Goal: Book appointment/travel/reservation

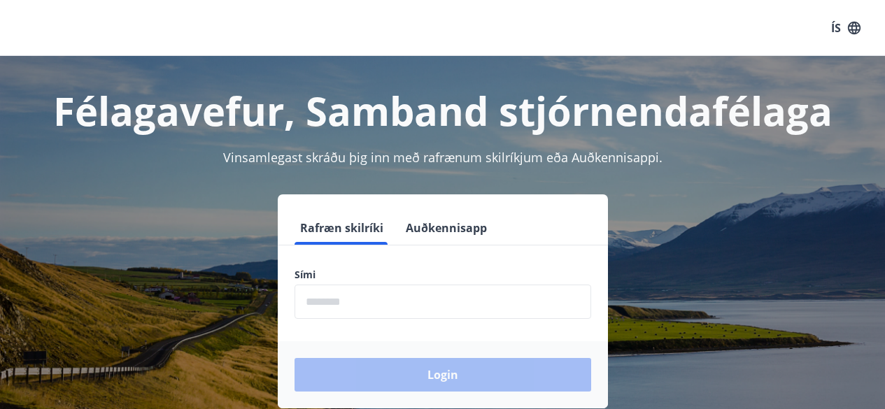
click at [427, 291] on input "phone" at bounding box center [443, 302] width 297 height 34
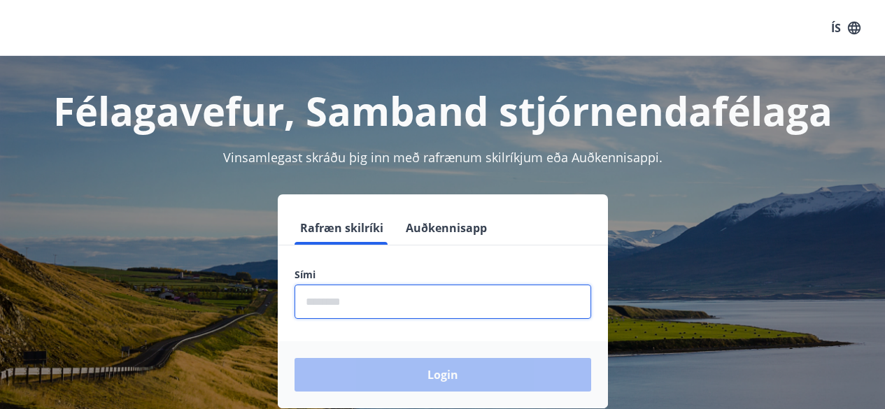
type input "********"
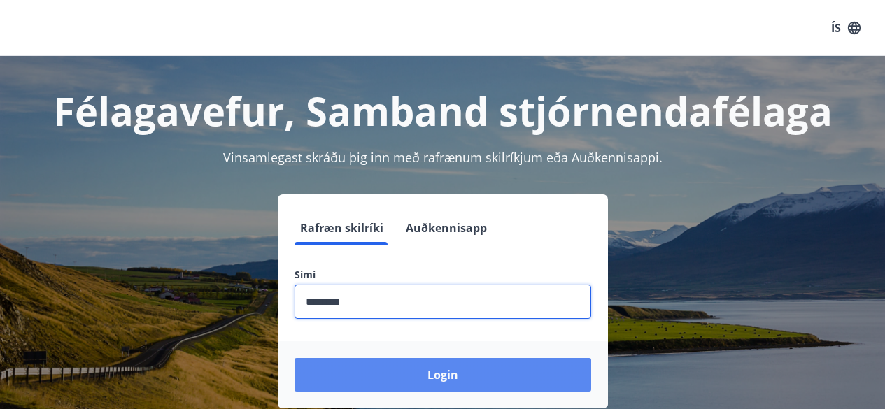
click at [422, 371] on button "Login" at bounding box center [443, 375] width 297 height 34
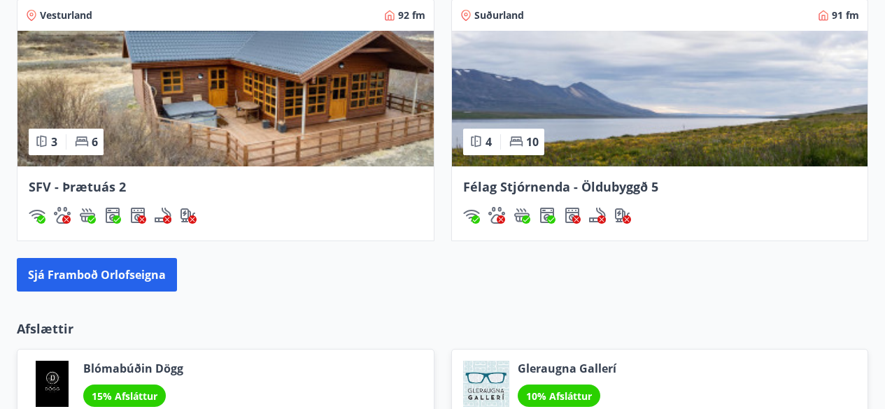
scroll to position [1399, 0]
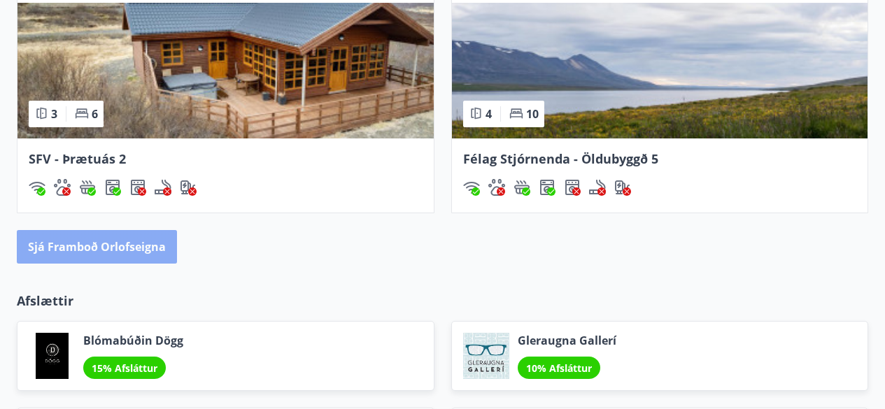
click at [128, 240] on button "Sjá framboð orlofseigna" at bounding box center [97, 247] width 160 height 34
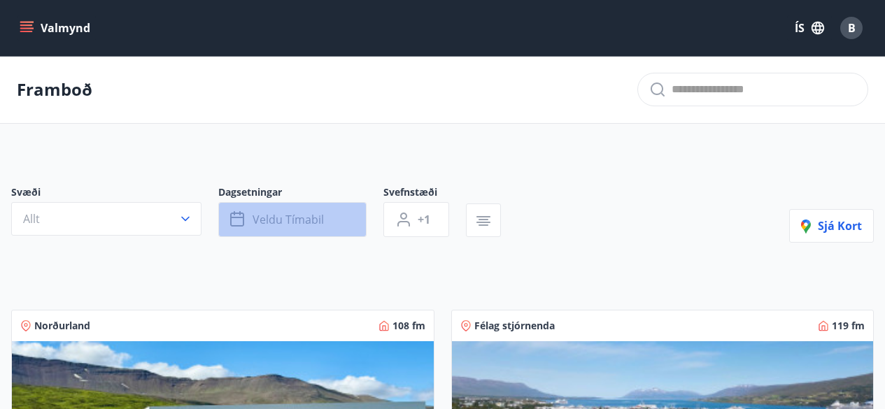
click at [331, 223] on button "Veldu tímabil" at bounding box center [292, 219] width 148 height 35
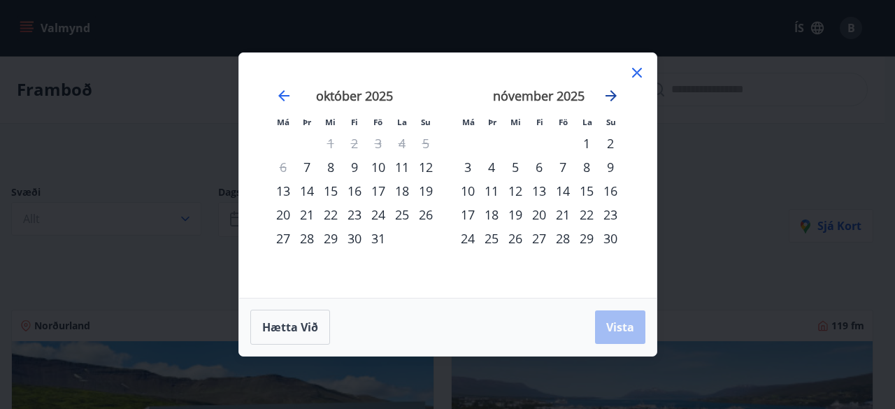
click at [613, 95] on icon "Move forward to switch to the next month." at bounding box center [611, 95] width 11 height 11
click at [569, 215] on div "26" at bounding box center [563, 215] width 24 height 24
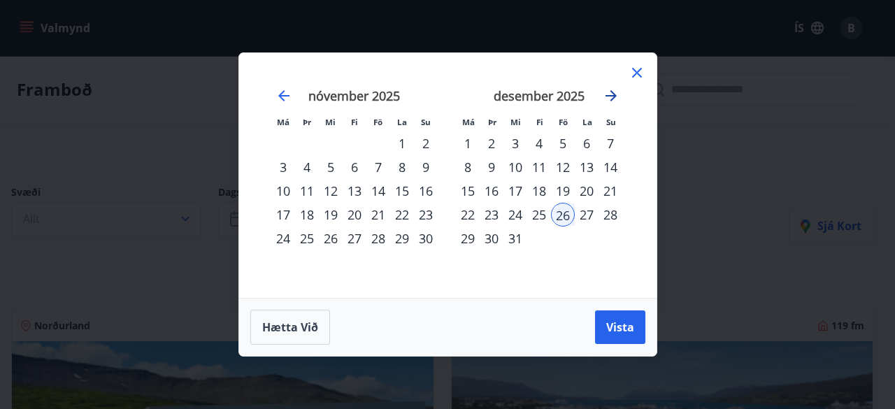
click at [617, 101] on icon "Move forward to switch to the next month." at bounding box center [611, 95] width 17 height 17
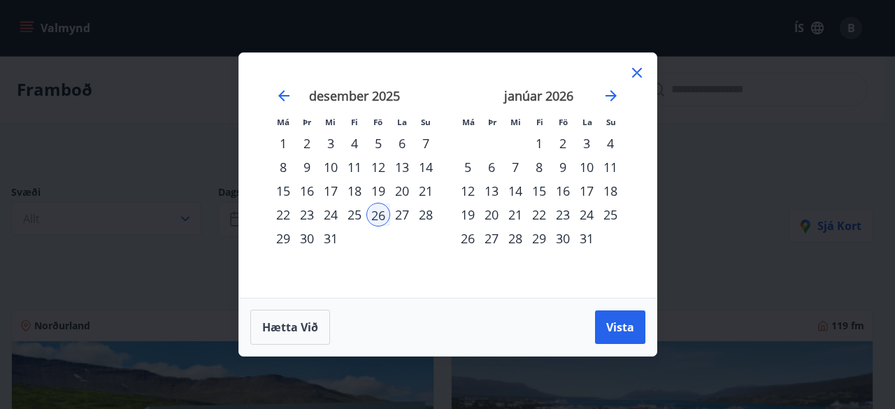
click at [565, 143] on div "2" at bounding box center [563, 144] width 24 height 24
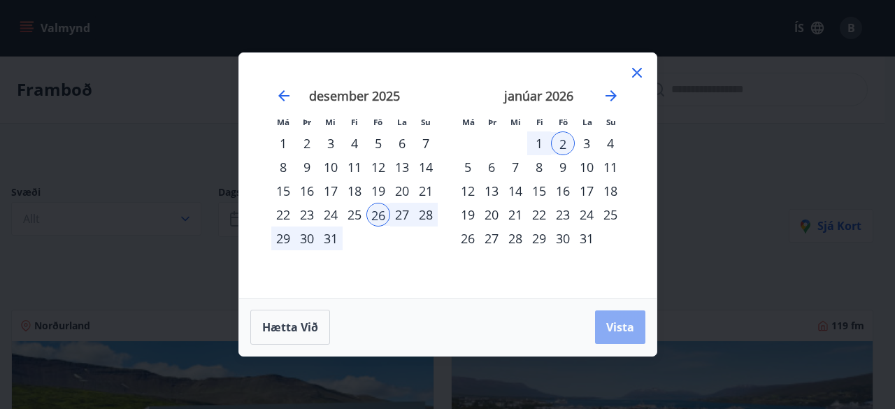
click at [618, 329] on span "Vista" at bounding box center [621, 327] width 28 height 15
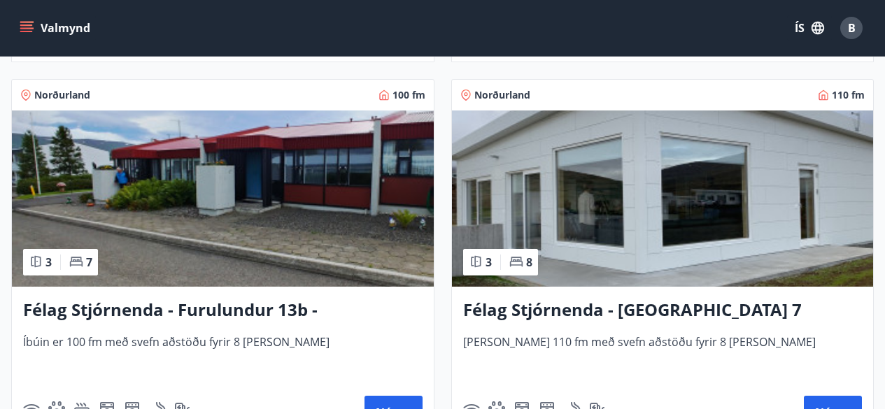
scroll to position [3320, 0]
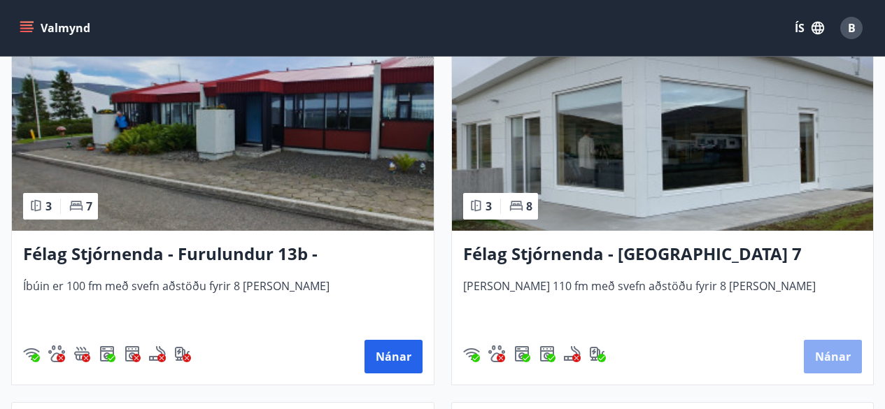
click at [821, 351] on button "Nánar" at bounding box center [833, 357] width 58 height 34
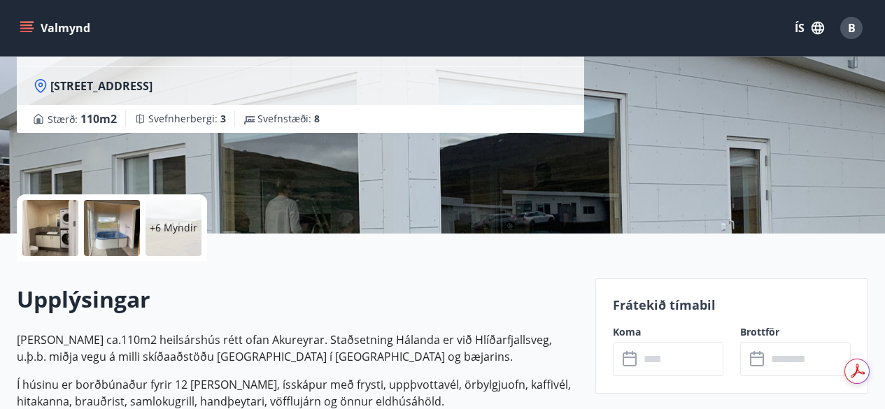
scroll to position [364, 0]
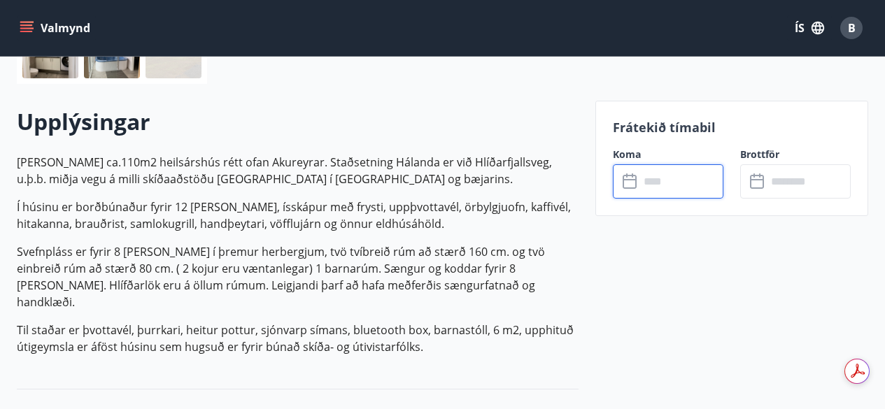
click at [670, 180] on input "text" at bounding box center [681, 181] width 84 height 34
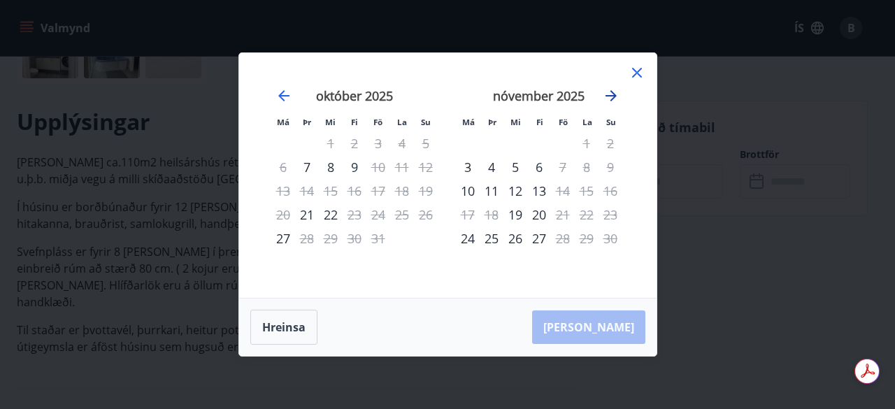
click at [612, 92] on icon "Move forward to switch to the next month." at bounding box center [611, 95] width 11 height 11
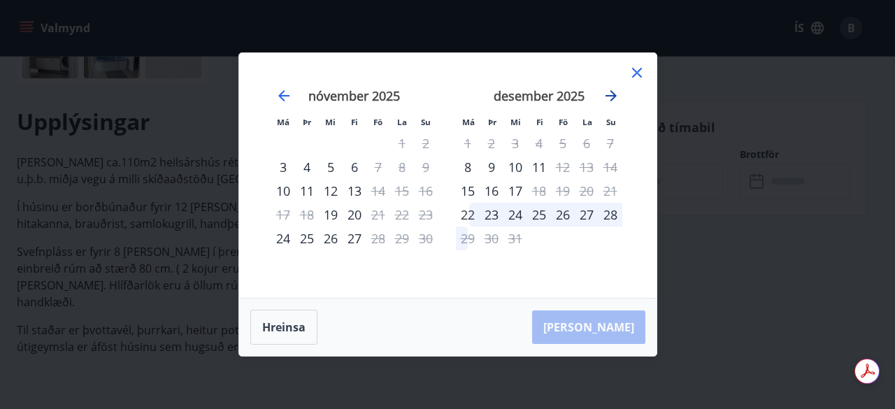
click at [612, 92] on icon "Move forward to switch to the next month." at bounding box center [611, 95] width 11 height 11
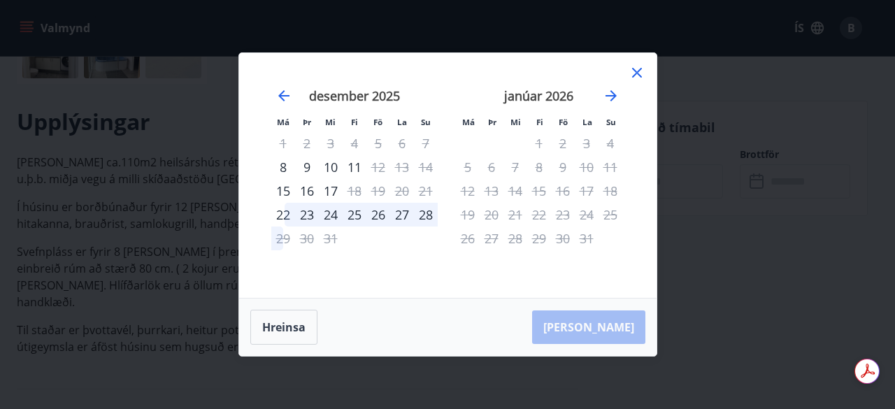
click at [635, 71] on icon at bounding box center [637, 73] width 10 height 10
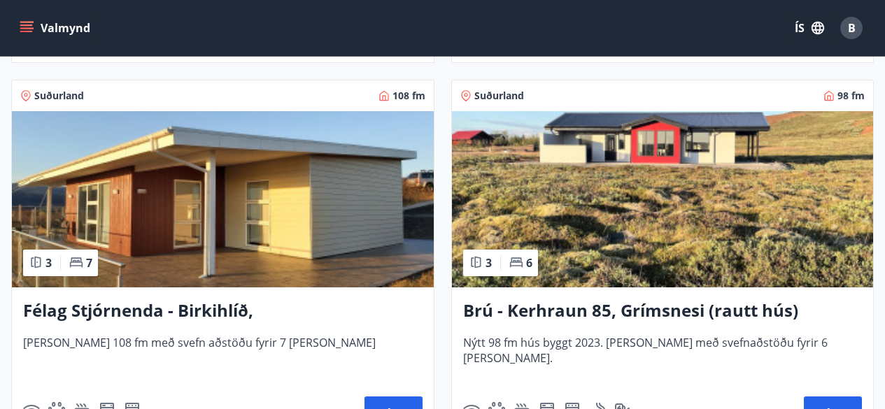
scroll to position [3652, 0]
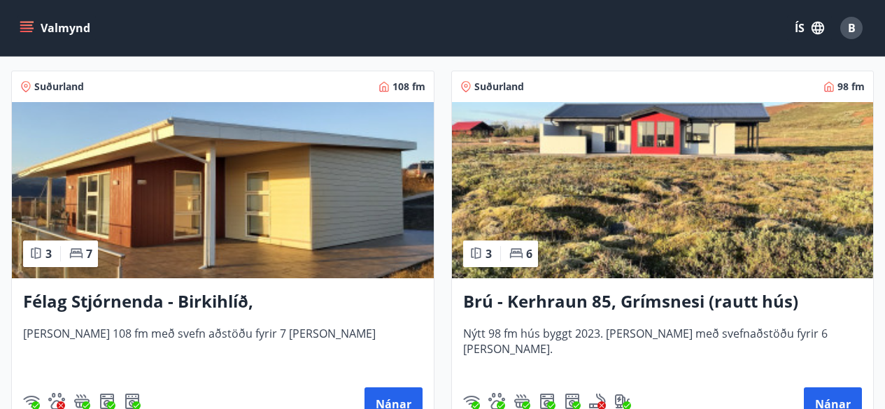
click at [321, 246] on img at bounding box center [223, 190] width 422 height 176
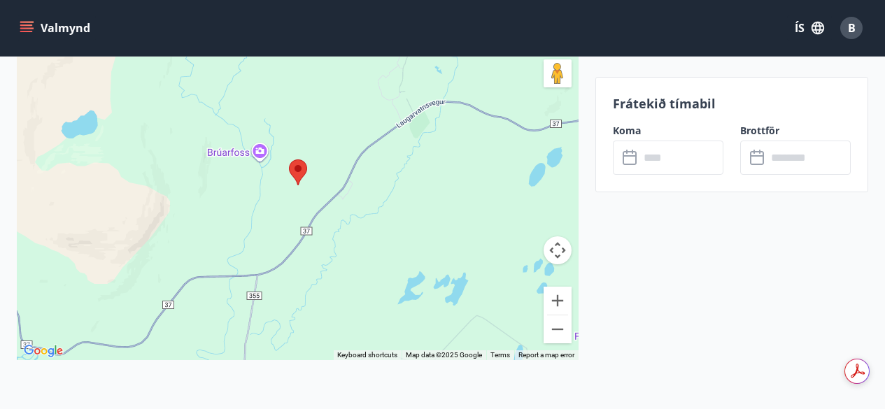
scroll to position [2501, 0]
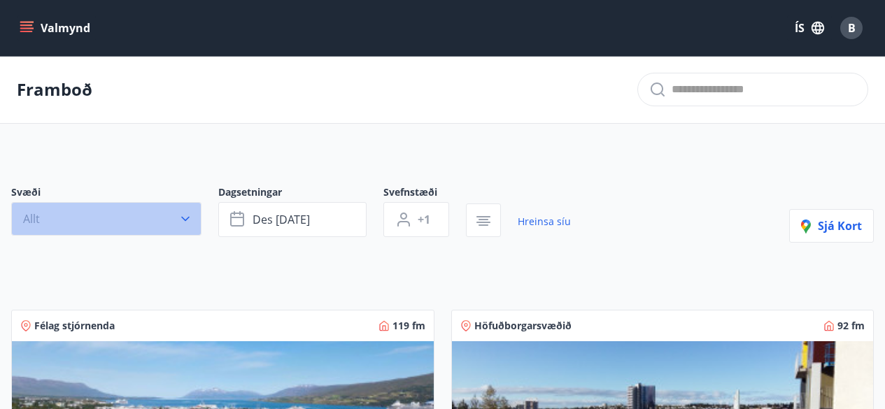
click at [187, 215] on icon "button" at bounding box center [185, 219] width 14 height 14
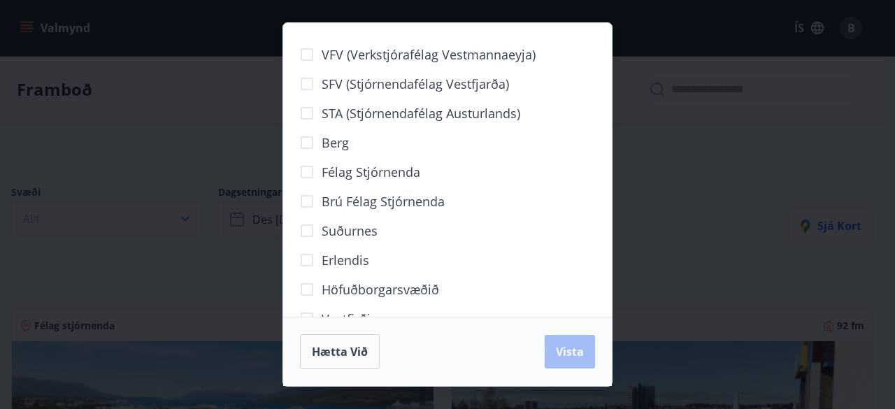
click at [609, 304] on div "VFV (Verkstjórafélag Vestmannaeyja) SFV (Stjórnendafélag Vestfjarða) STA (Stjór…" at bounding box center [447, 170] width 329 height 294
click at [354, 343] on button "Hætta við" at bounding box center [340, 351] width 80 height 35
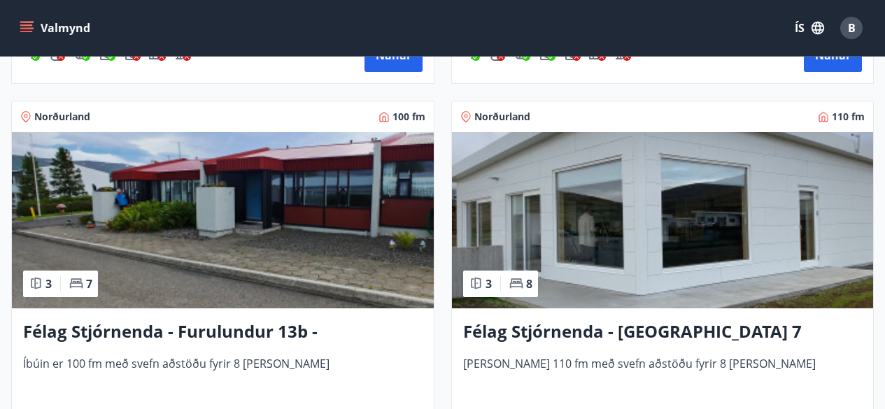
scroll to position [3256, 0]
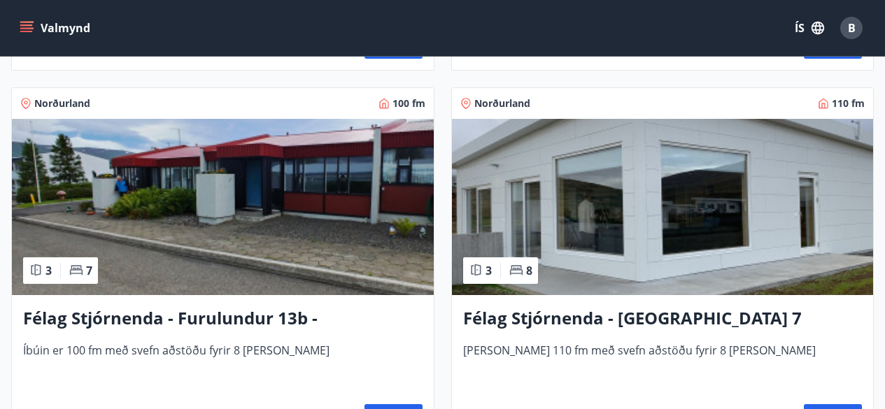
click at [291, 317] on h3 "Félag Stjórnenda - Furulundur 13b - Akureyri" at bounding box center [222, 318] width 399 height 25
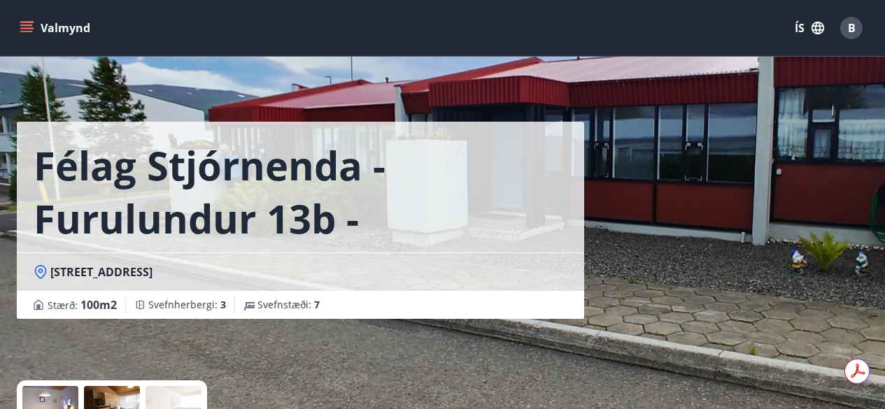
scroll to position [357, 0]
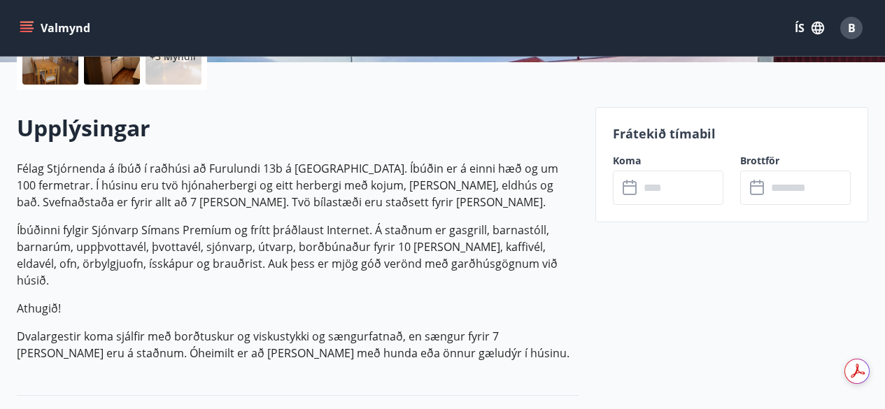
click at [633, 185] on icon at bounding box center [630, 185] width 14 height 1
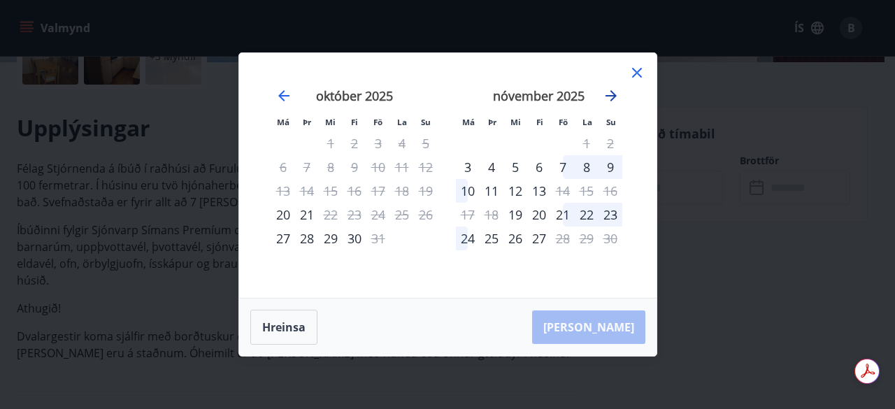
click at [611, 95] on icon "Move forward to switch to the next month." at bounding box center [611, 95] width 17 height 17
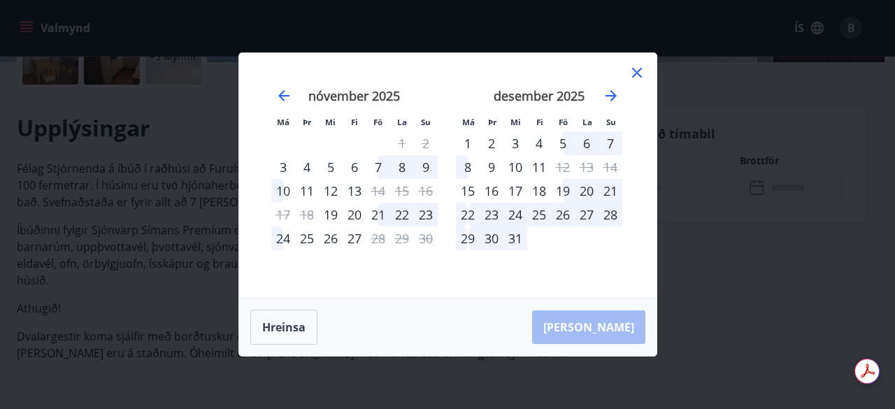
click at [463, 238] on div "29" at bounding box center [468, 239] width 24 height 24
click at [403, 215] on div "22" at bounding box center [402, 215] width 24 height 24
click at [484, 213] on div "23" at bounding box center [492, 215] width 24 height 24
click at [639, 71] on icon at bounding box center [637, 73] width 10 height 10
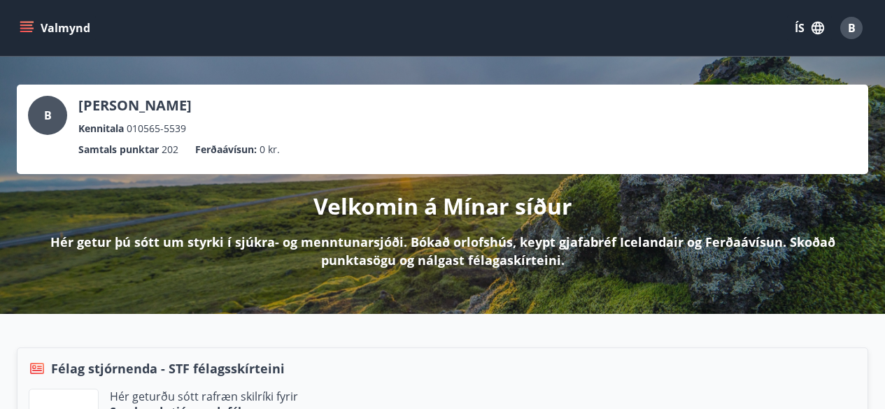
scroll to position [357, 0]
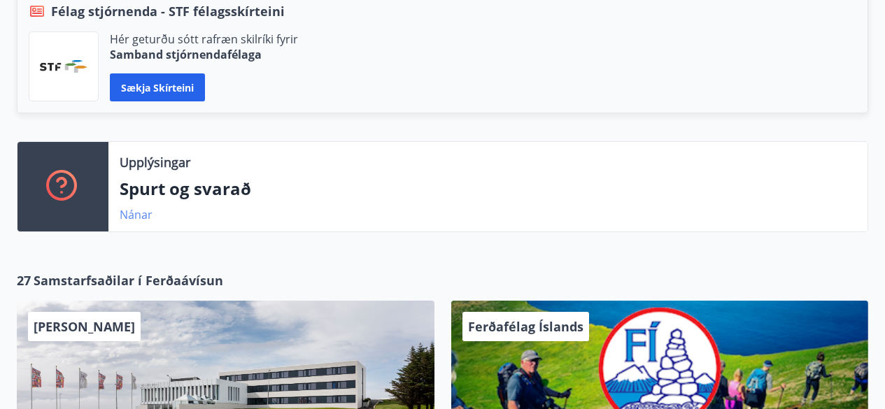
click at [140, 216] on link "Nánar" at bounding box center [136, 214] width 33 height 15
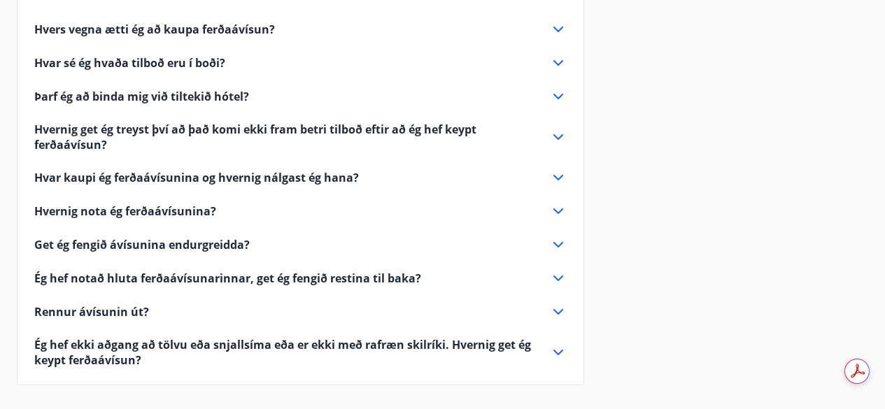
scroll to position [651, 0]
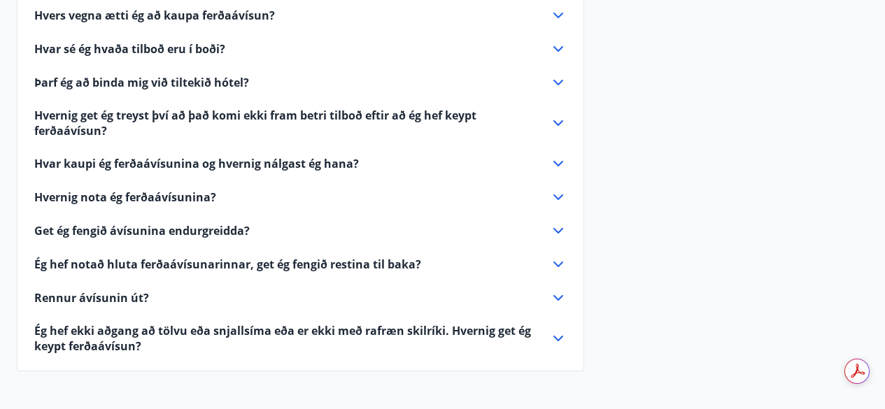
click at [559, 334] on icon at bounding box center [558, 338] width 17 height 17
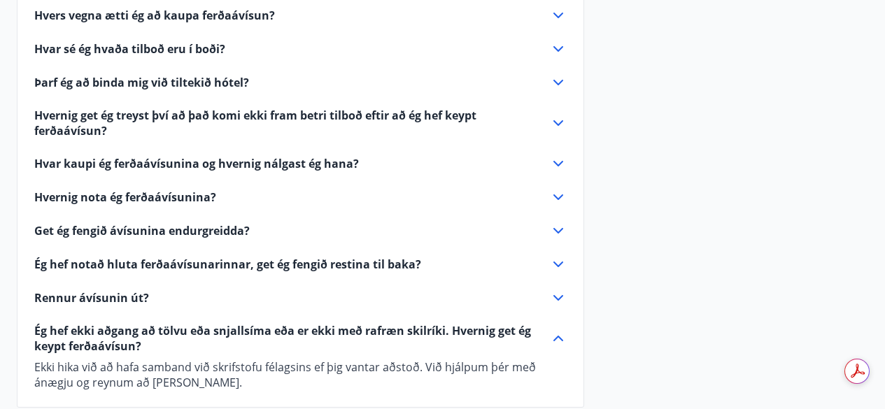
click at [558, 16] on icon at bounding box center [558, 16] width 10 height 6
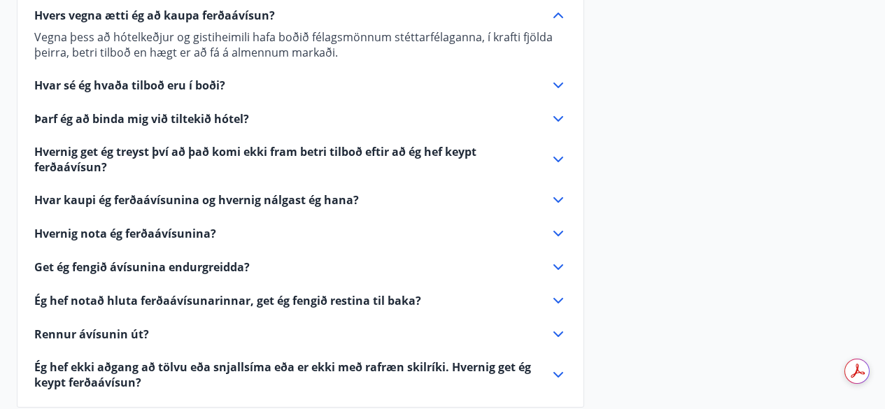
click at [558, 84] on icon at bounding box center [558, 85] width 17 height 17
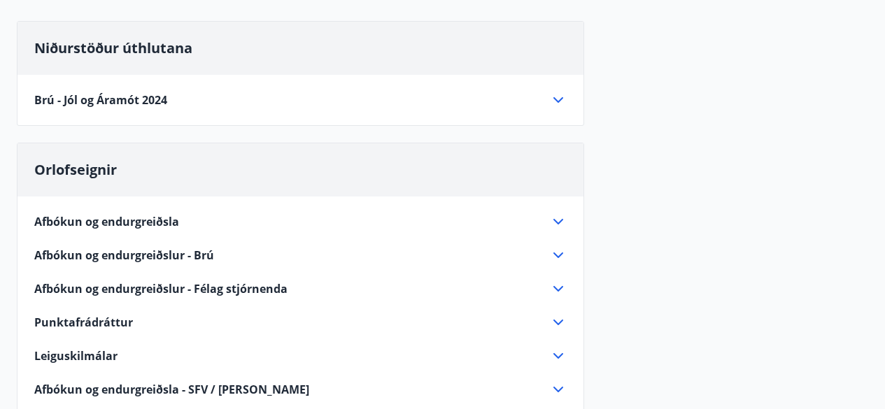
scroll to position [0, 0]
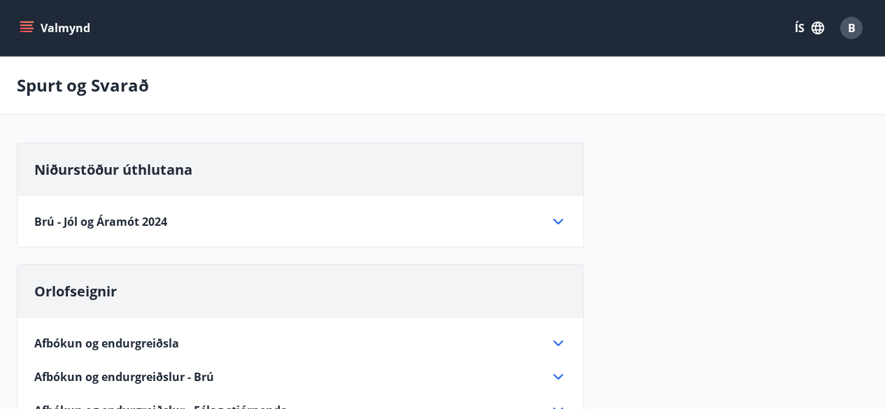
click at [28, 27] on icon "menu" at bounding box center [27, 28] width 14 height 14
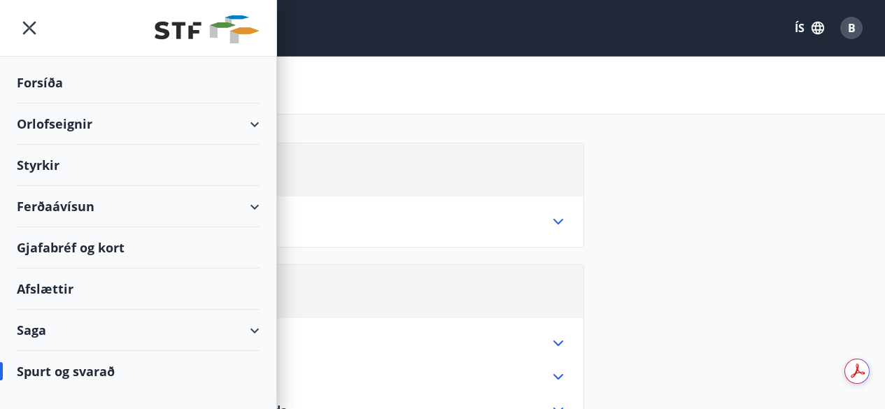
click at [57, 370] on div "Spurt og svarað" at bounding box center [138, 371] width 243 height 41
click at [69, 371] on div "Spurt og svarað" at bounding box center [138, 371] width 243 height 41
click at [134, 365] on div "Spurt og svarað" at bounding box center [138, 371] width 243 height 41
click at [46, 83] on div "Forsíða" at bounding box center [138, 82] width 243 height 41
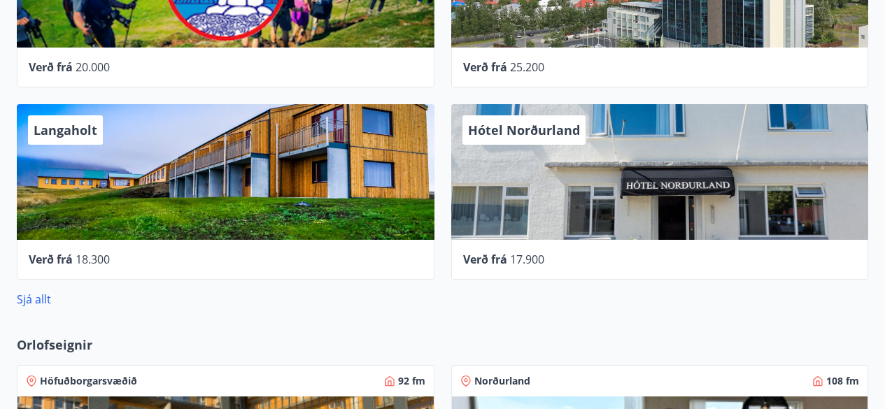
scroll to position [765, 0]
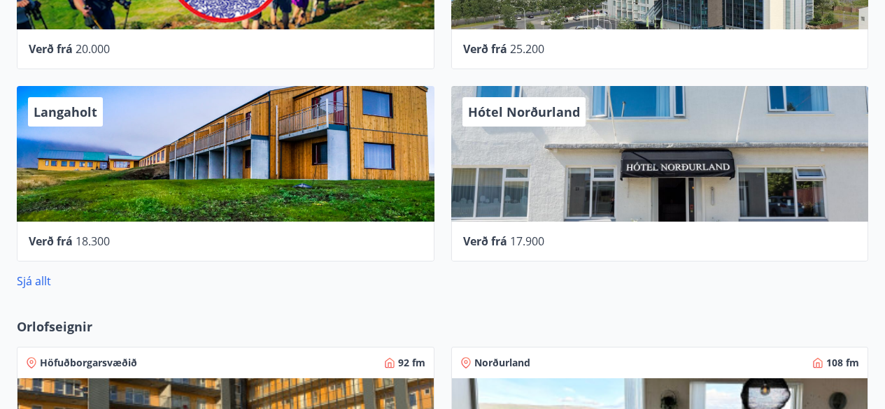
click at [711, 193] on div "Hótel Norðurland" at bounding box center [660, 154] width 418 height 136
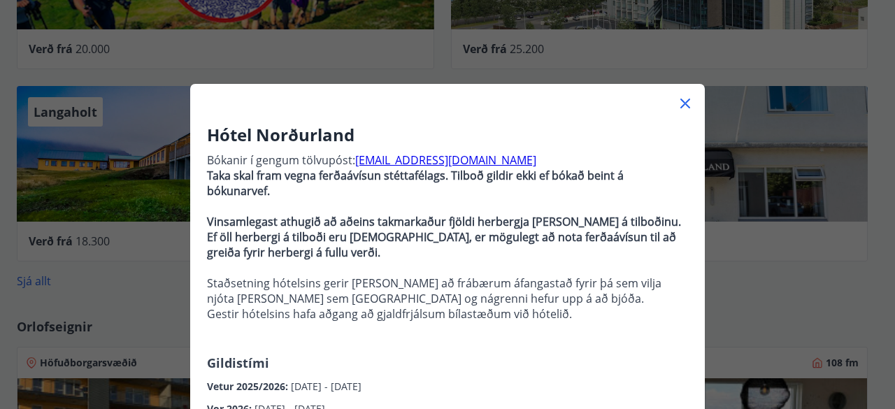
click at [677, 109] on icon at bounding box center [685, 103] width 17 height 17
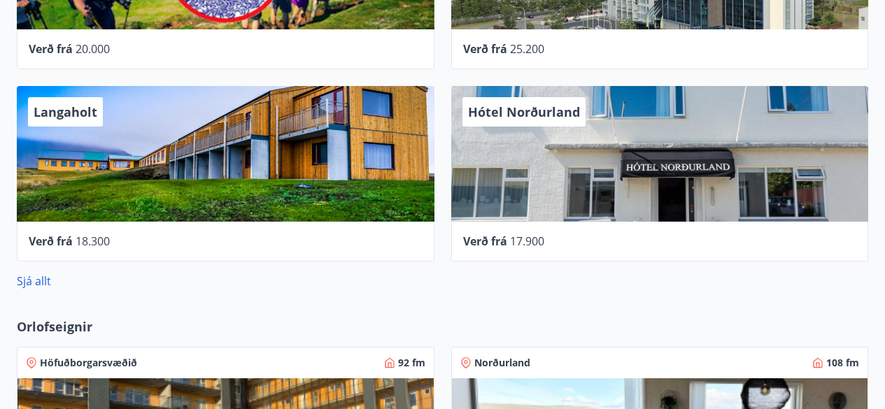
click at [695, 143] on div "Hótel Norðurland" at bounding box center [660, 154] width 418 height 136
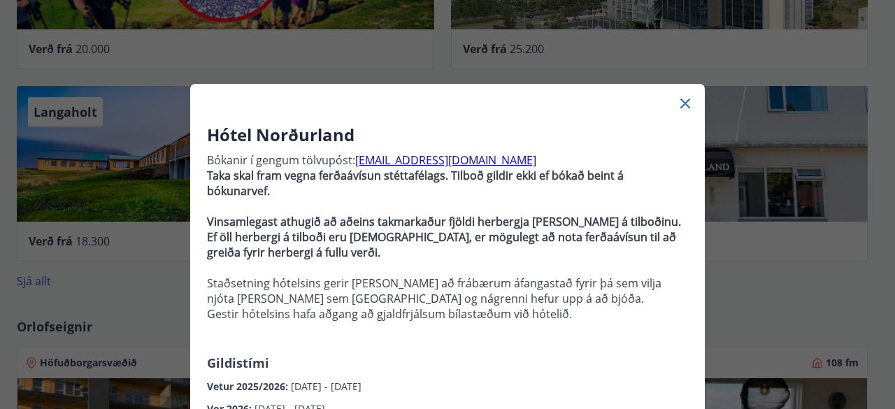
click at [679, 101] on icon at bounding box center [685, 103] width 17 height 17
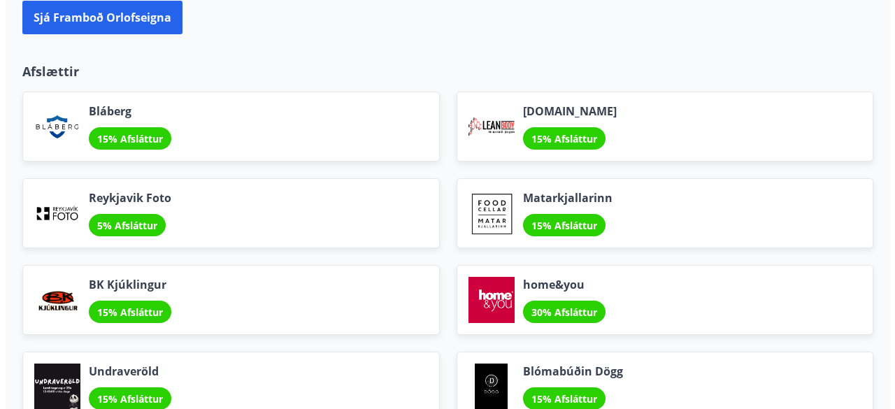
scroll to position [1623, 0]
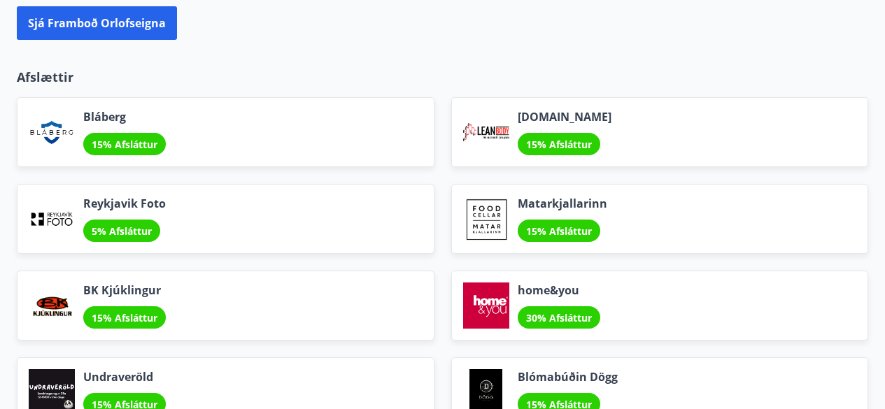
click at [81, 117] on div "Bláberg 15% Afsláttur" at bounding box center [226, 132] width 418 height 70
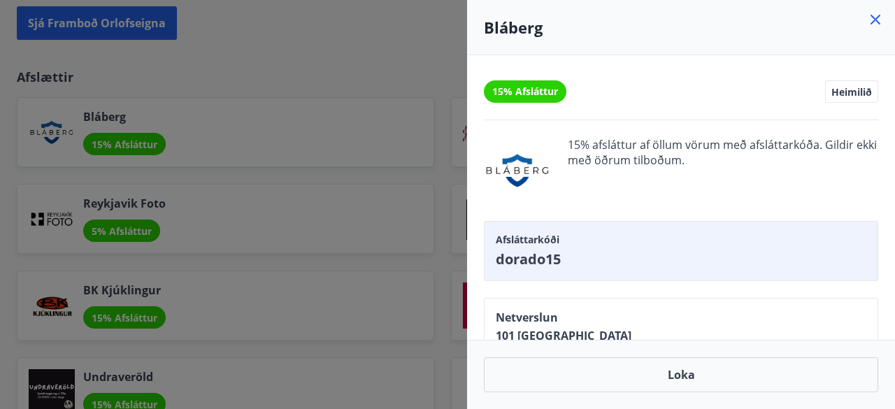
click at [48, 129] on div at bounding box center [447, 204] width 895 height 409
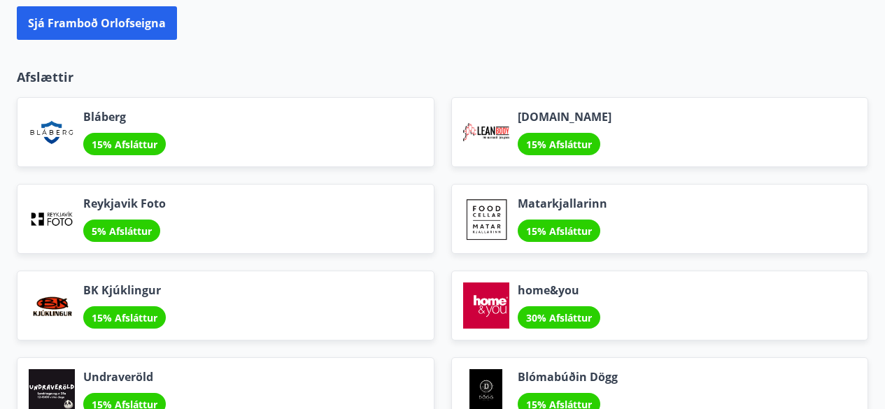
click at [48, 129] on div at bounding box center [52, 132] width 46 height 46
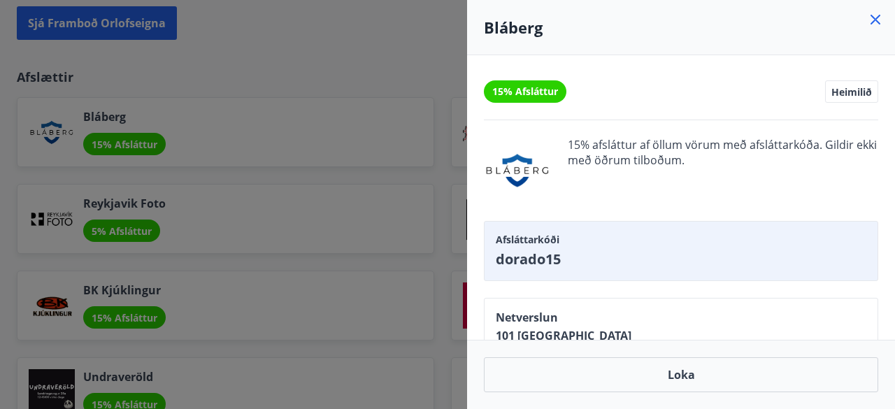
click at [546, 321] on span "Netverslun" at bounding box center [564, 317] width 136 height 15
click at [891, 294] on div "15% Afsláttur Heimilið 15% afsláttur af öllum vörum með afsláttarkóða. Gildir e…" at bounding box center [681, 197] width 428 height 285
